Goal: Check status: Check status

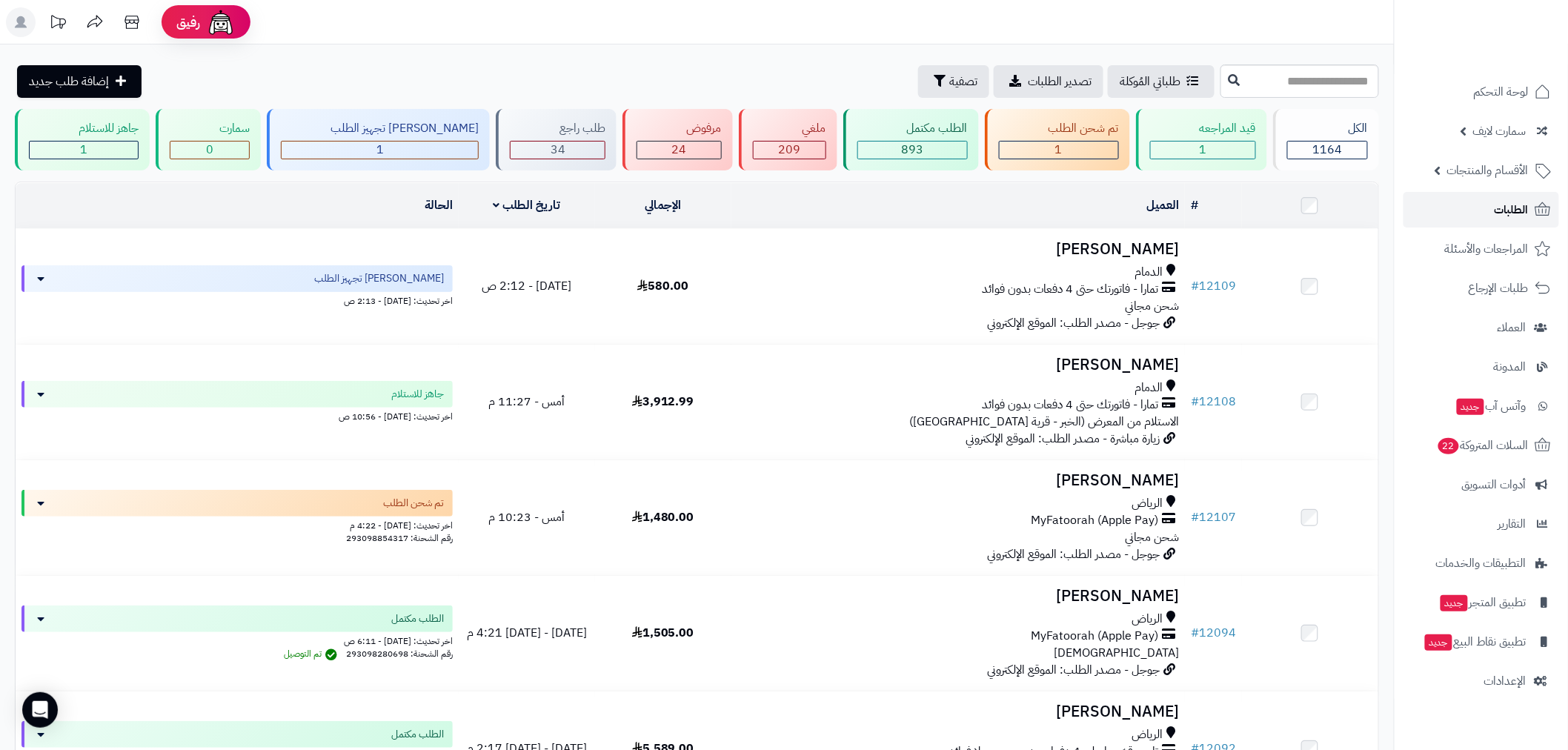
click at [1494, 215] on link "الطلبات" at bounding box center [1482, 209] width 156 height 36
click at [1493, 210] on link "الطلبات" at bounding box center [1482, 209] width 156 height 36
click at [459, 70] on div "طلباتي المُوكلة تصدير الطلبات تصفية إضافة طلب جديد" at bounding box center [615, 82] width 1202 height 33
click at [1494, 205] on link "الطلبات" at bounding box center [1482, 209] width 156 height 36
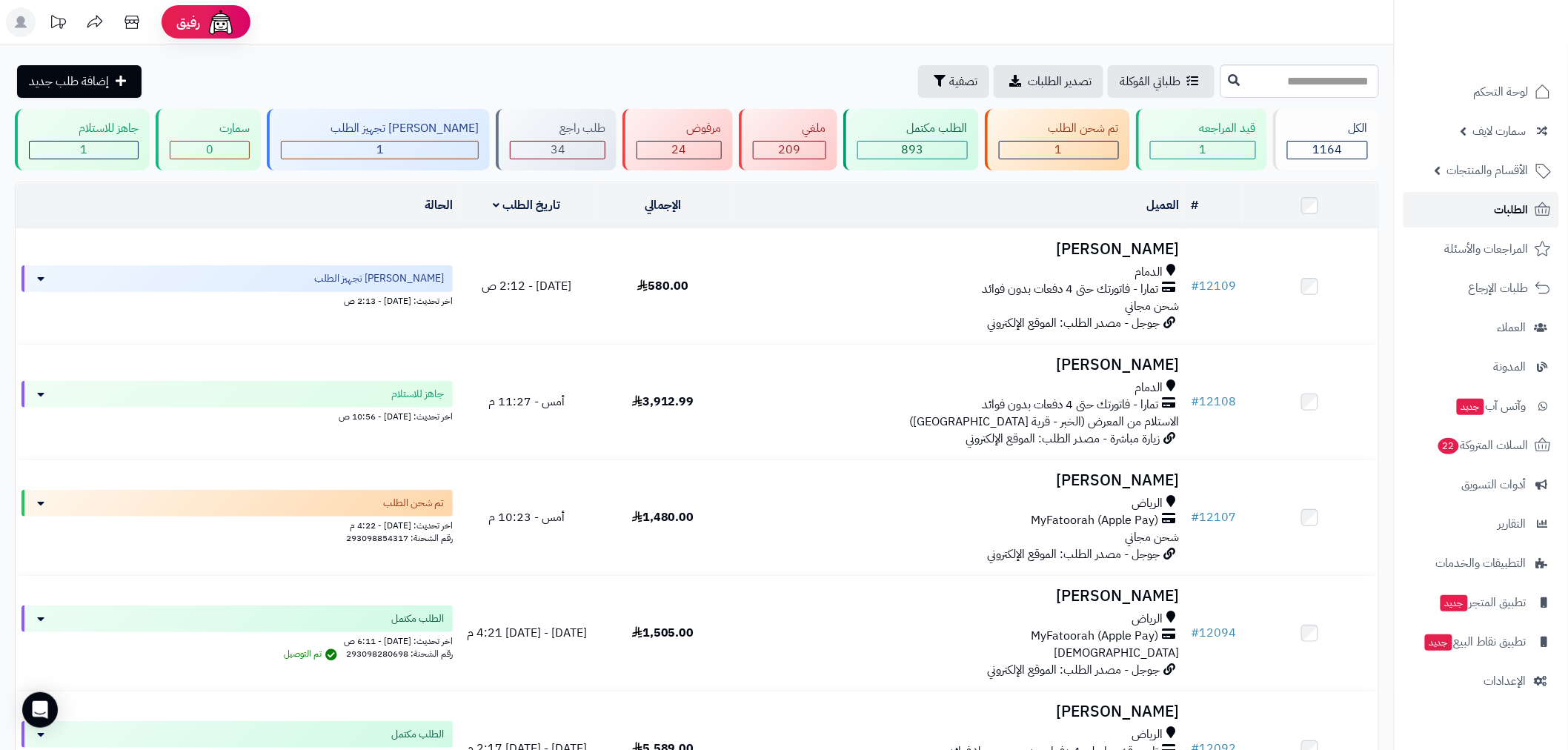
drag, startPoint x: 1501, startPoint y: 215, endPoint x: 1487, endPoint y: 220, distance: 14.9
click at [1501, 215] on span "الطلبات" at bounding box center [1511, 209] width 34 height 21
click at [299, 210] on td "الحالة" at bounding box center [237, 205] width 443 height 45
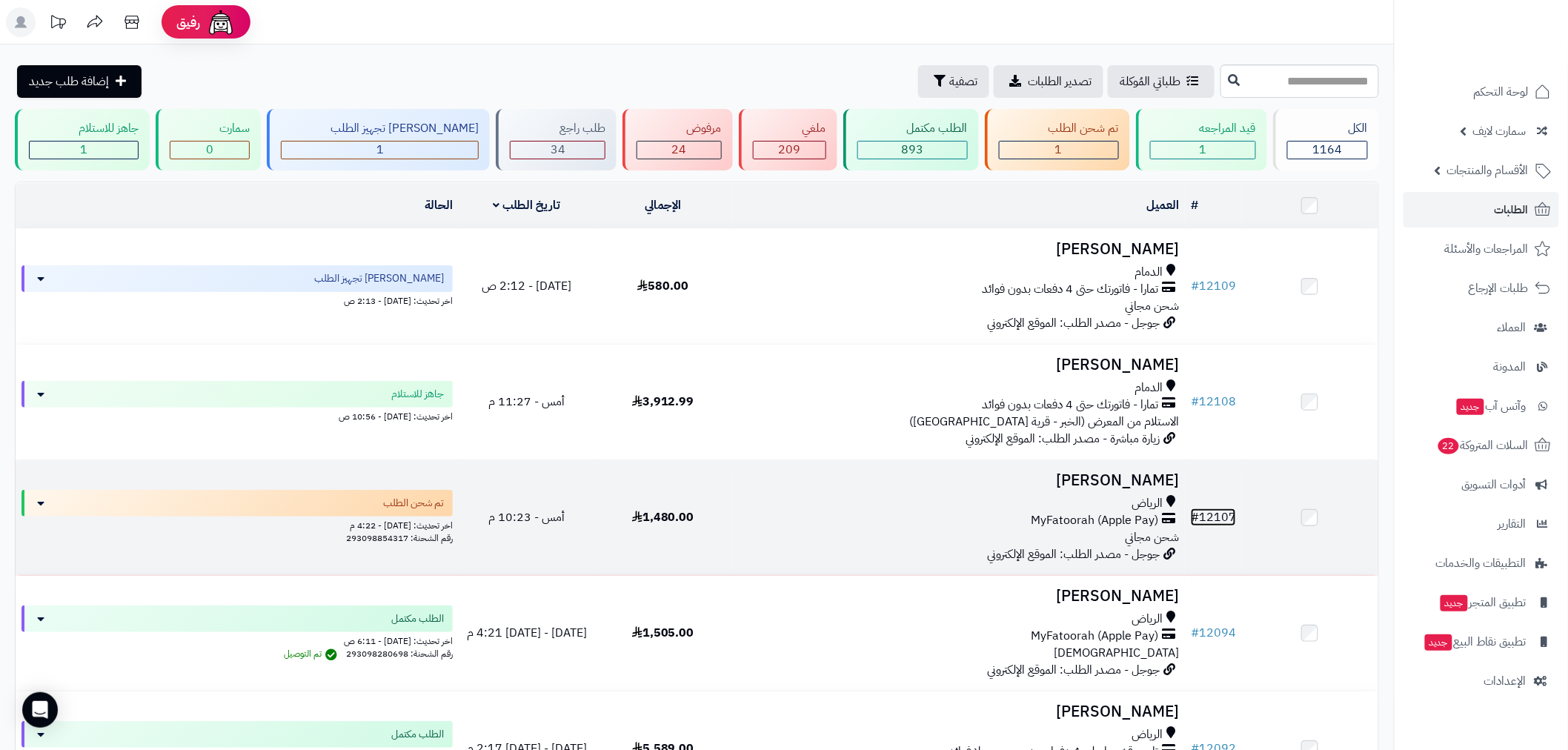
click at [1210, 512] on link "# 12107" at bounding box center [1213, 516] width 45 height 17
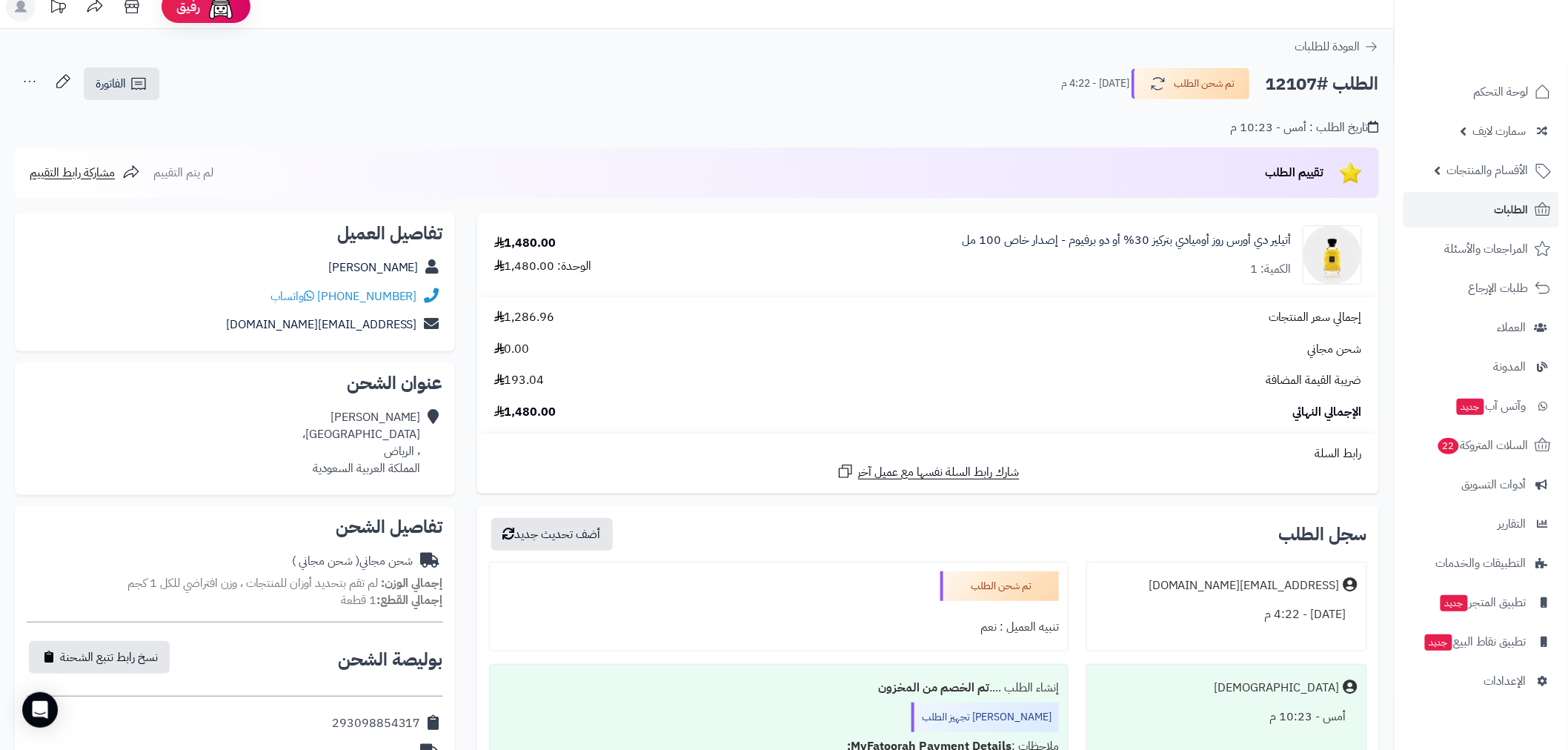
scroll to position [384, 0]
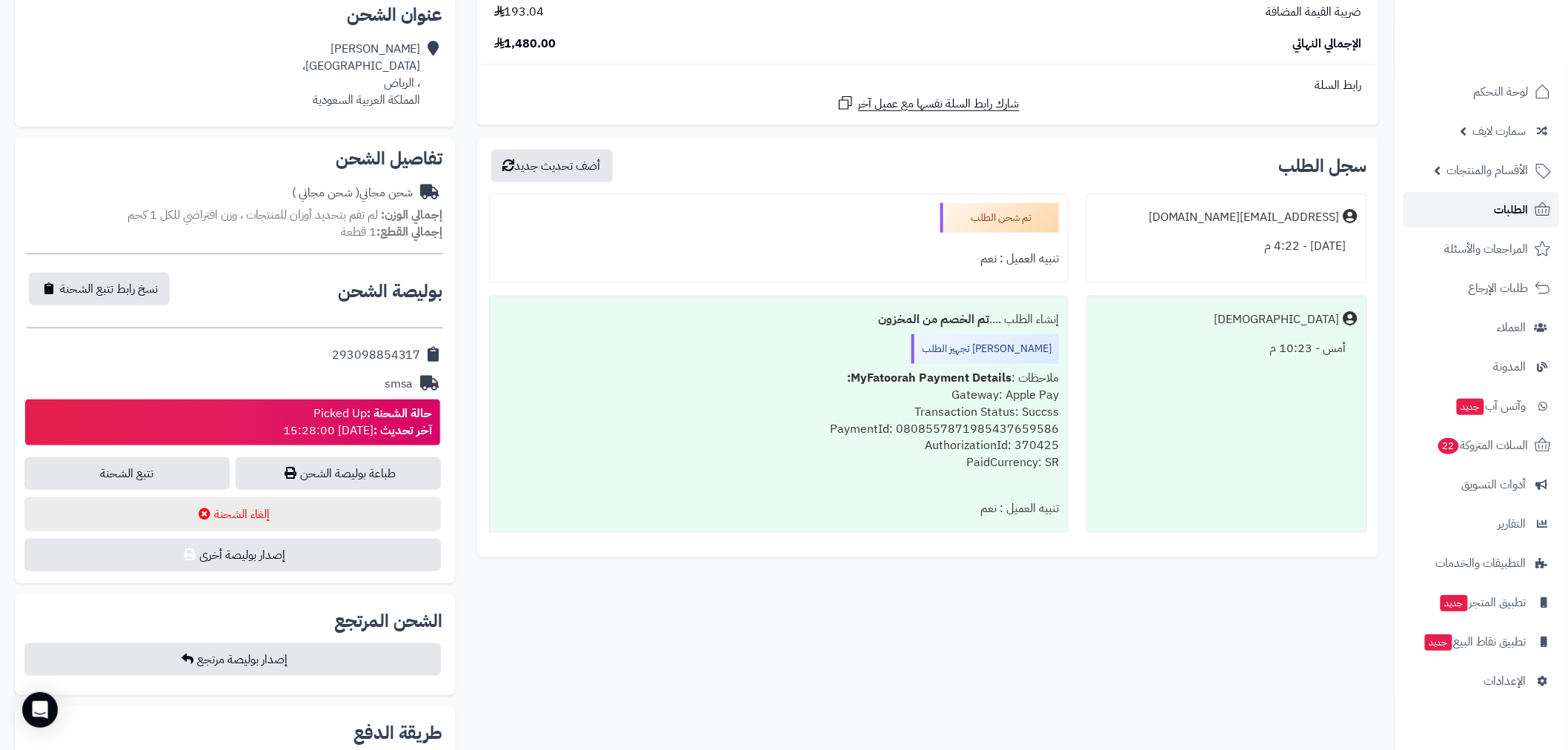
click at [1494, 204] on link "الطلبات" at bounding box center [1482, 209] width 156 height 36
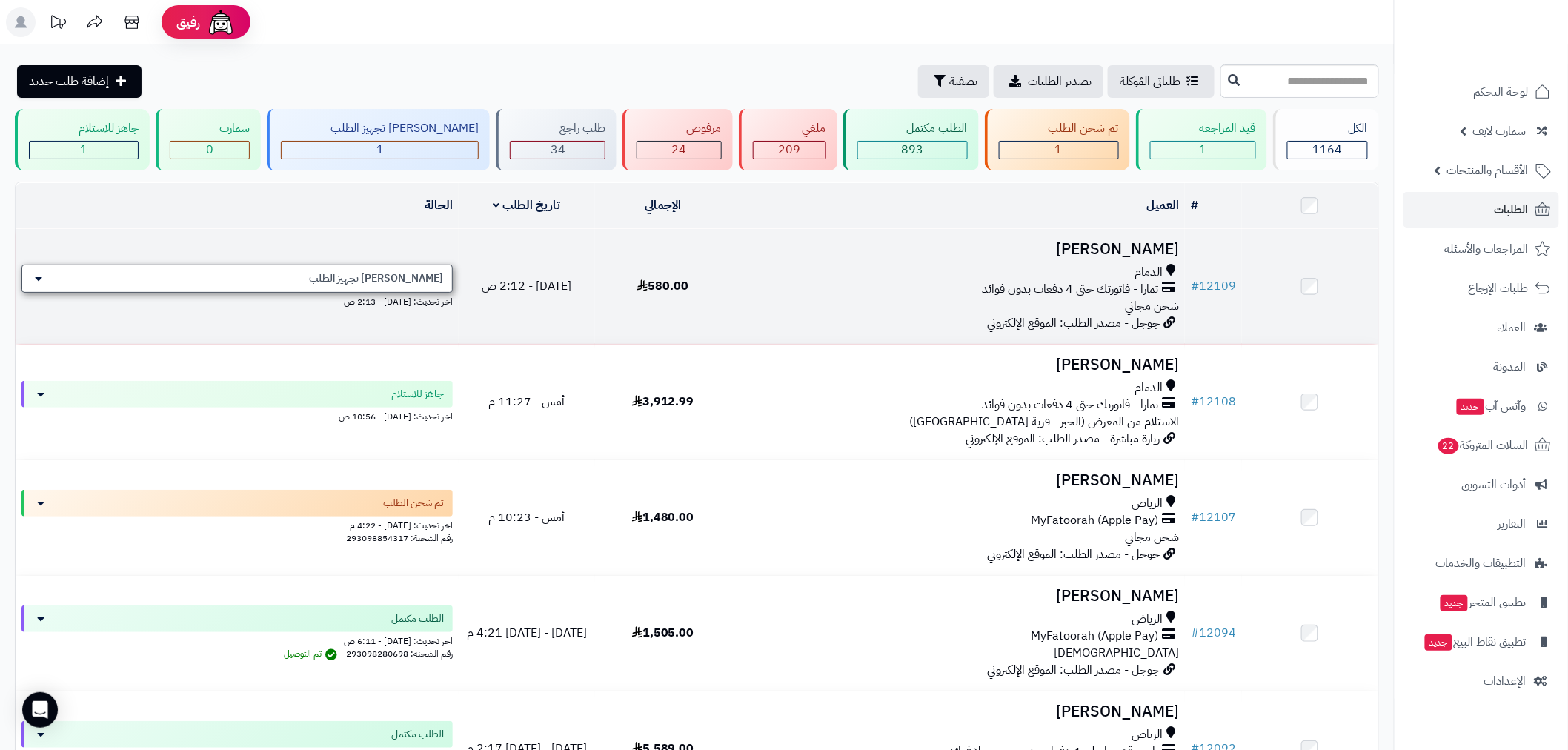
click at [415, 265] on div "[PERSON_NAME] تجهيز الطلب" at bounding box center [237, 279] width 431 height 28
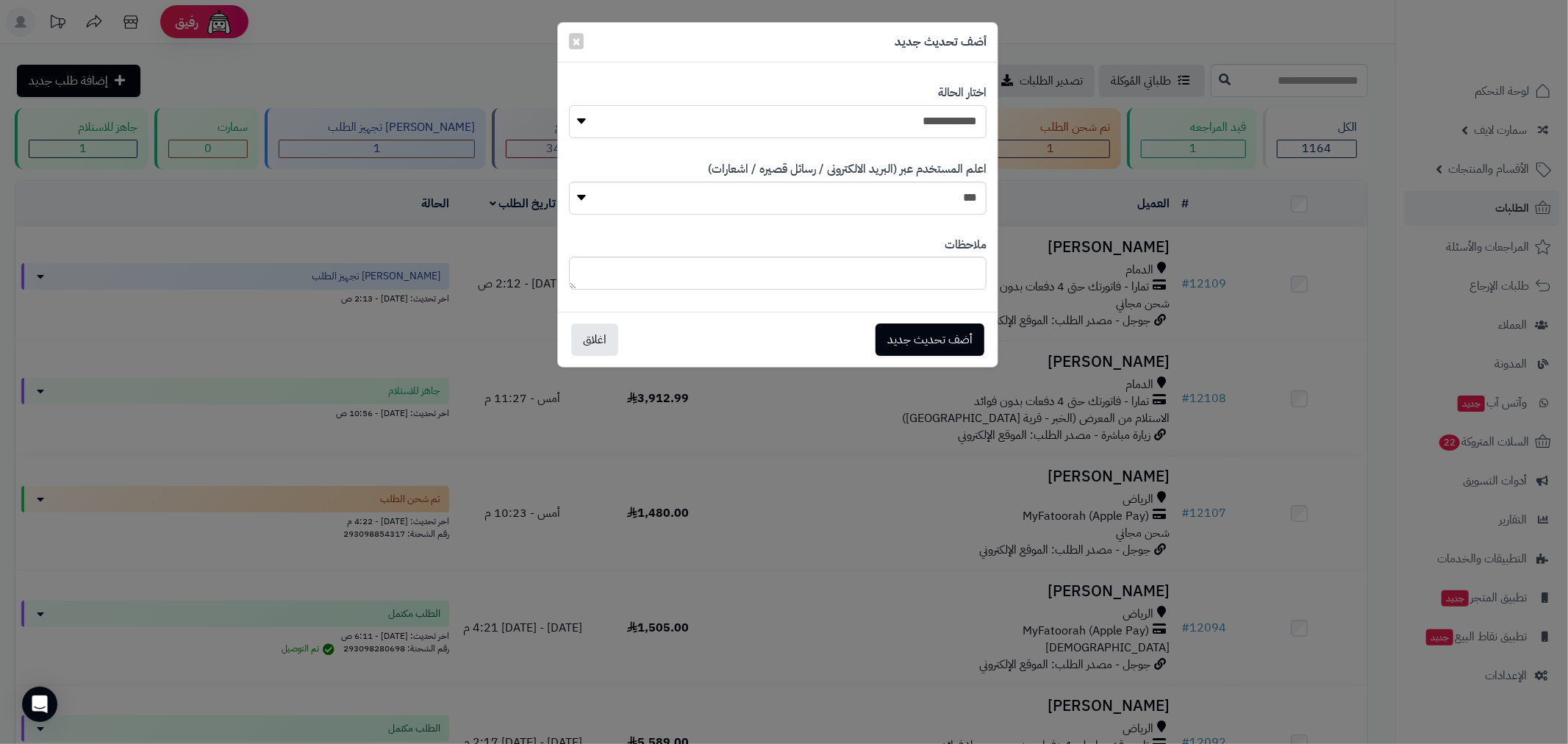
click at [945, 129] on select "**********" at bounding box center [778, 122] width 417 height 33
select select "*"
click at [569, 106] on select "**********" at bounding box center [778, 122] width 417 height 33
click at [956, 266] on textarea at bounding box center [778, 273] width 417 height 33
type textarea "*****"
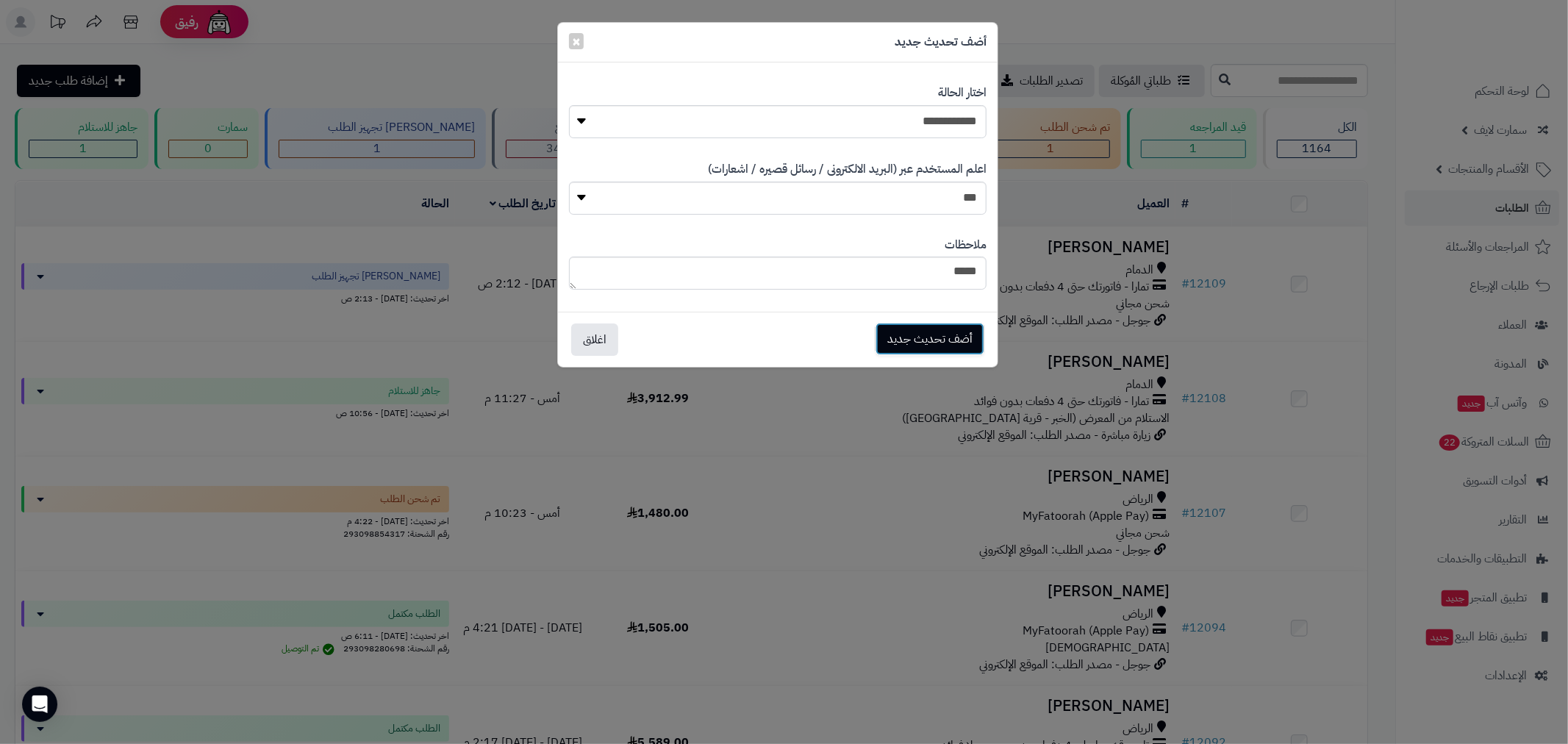
click at [920, 337] on button "أضف تحديث جديد" at bounding box center [930, 339] width 109 height 33
